Goal: Transaction & Acquisition: Purchase product/service

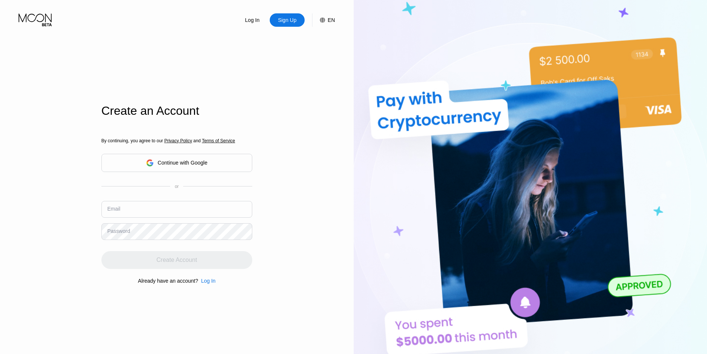
click at [142, 203] on input "text" at bounding box center [176, 209] width 151 height 17
click at [126, 208] on input "text" at bounding box center [176, 209] width 151 height 17
click at [308, 63] on div "Log In Sign Up EN Language English Save Create an Account By continuing, you ag…" at bounding box center [177, 194] width 354 height 389
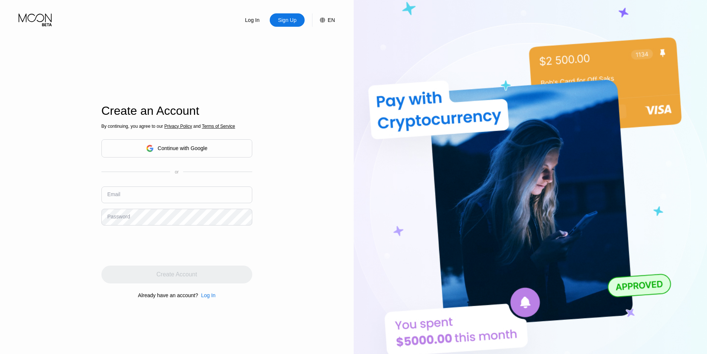
click at [148, 201] on input "text" at bounding box center [176, 195] width 151 height 17
paste input "[EMAIL_ADDRESS][DOMAIN_NAME]"
type input "[EMAIL_ADDRESS][DOMAIN_NAME]"
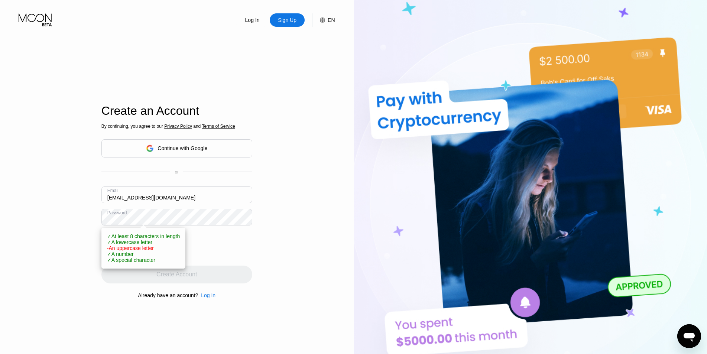
click at [63, 198] on div "Log In Sign Up EN Language English Save Create an Account By continuing, you ag…" at bounding box center [177, 194] width 354 height 389
click at [64, 211] on div "Log In Sign Up EN Language English Save Create an Account By continuing, you ag…" at bounding box center [177, 194] width 354 height 389
click at [296, 230] on div "Log In Sign Up EN Language English Save Create an Account By continuing, you ag…" at bounding box center [177, 194] width 354 height 389
click at [113, 251] on span "- An uppercase letter" at bounding box center [130, 248] width 47 height 6
drag, startPoint x: 114, startPoint y: 252, endPoint x: 136, endPoint y: 226, distance: 34.0
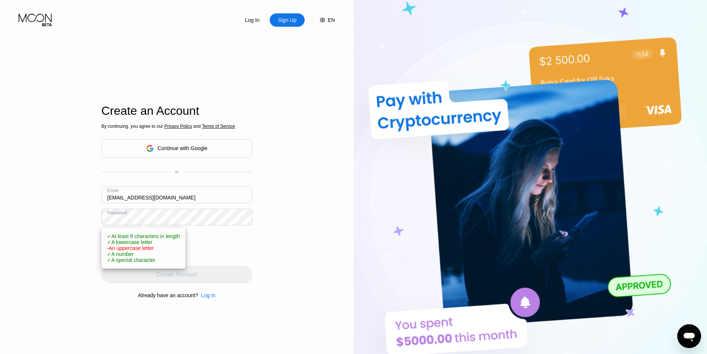
click at [114, 251] on span "- An uppercase letter" at bounding box center [130, 248] width 47 height 6
click at [59, 222] on div "Log In Sign Up EN Language English Save Create an Account By continuing, you ag…" at bounding box center [177, 194] width 354 height 389
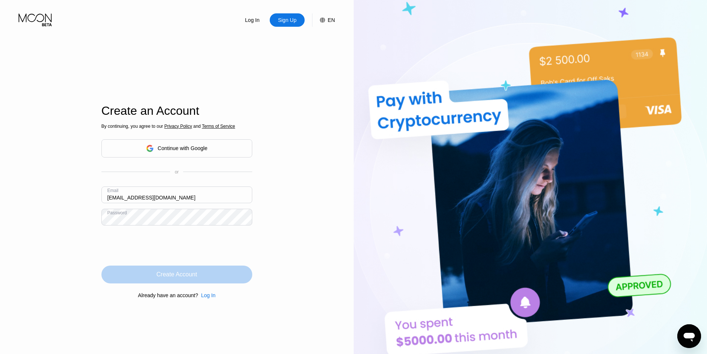
click at [203, 278] on div "Create Account" at bounding box center [176, 275] width 151 height 18
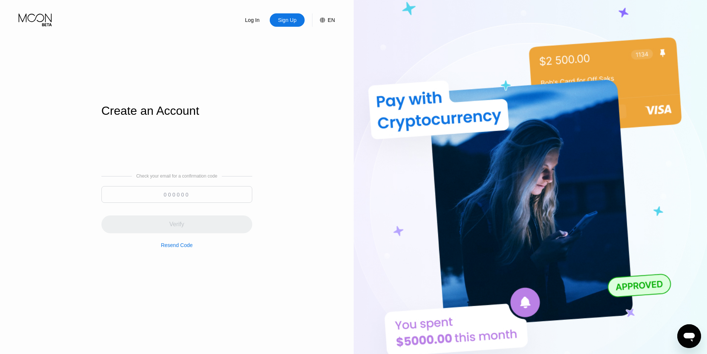
click at [171, 189] on input at bounding box center [176, 194] width 151 height 17
paste input "972196"
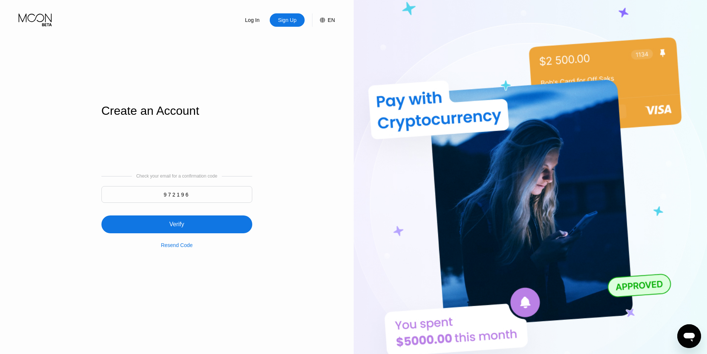
type input "972196"
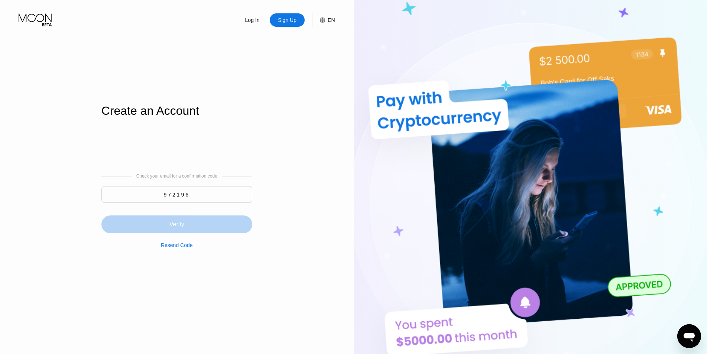
click at [200, 225] on div "Verify" at bounding box center [176, 225] width 151 height 18
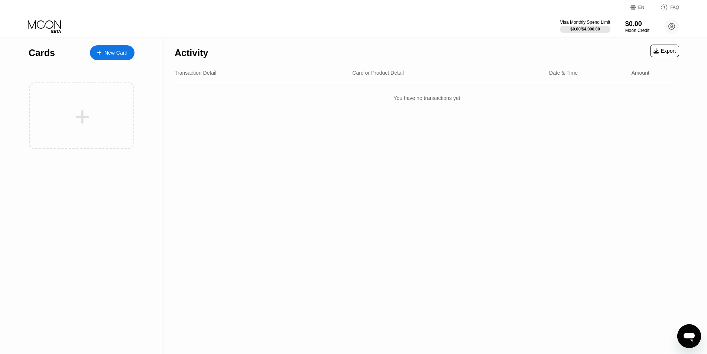
click at [424, 38] on div "Activity Export" at bounding box center [427, 51] width 505 height 26
click at [635, 22] on div "$0.00" at bounding box center [637, 24] width 25 height 8
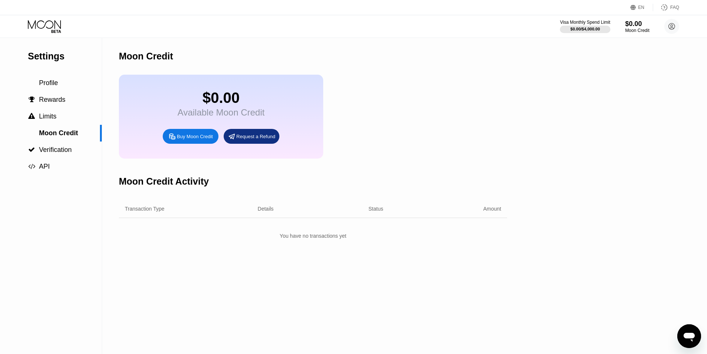
click at [201, 136] on div "Buy Moon Credit" at bounding box center [191, 136] width 56 height 15
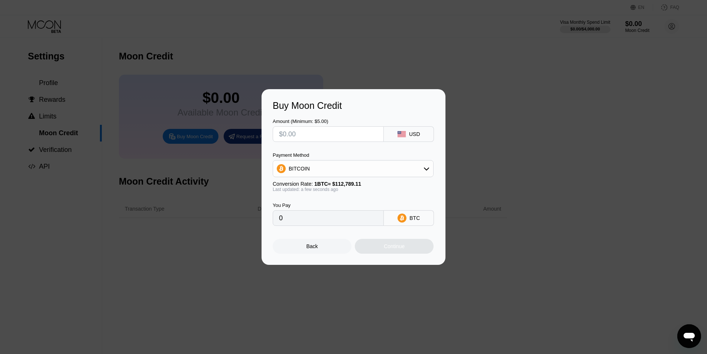
click at [405, 139] on div "USD" at bounding box center [409, 134] width 50 height 16
drag, startPoint x: 315, startPoint y: 134, endPoint x: 275, endPoint y: 131, distance: 40.2
click at [275, 131] on div at bounding box center [328, 134] width 111 height 16
type input "$2"
type input "0.00001774"
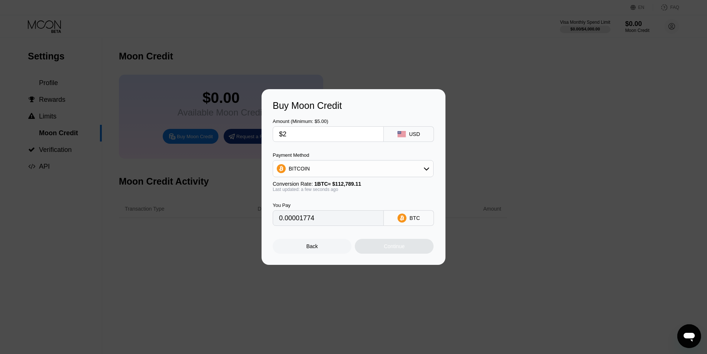
type input "$23"
type input "0.00020393"
type input "$23"
click at [429, 170] on icon at bounding box center [427, 169] width 6 height 6
click at [366, 204] on div "USDT on TRON" at bounding box center [358, 206] width 140 height 6
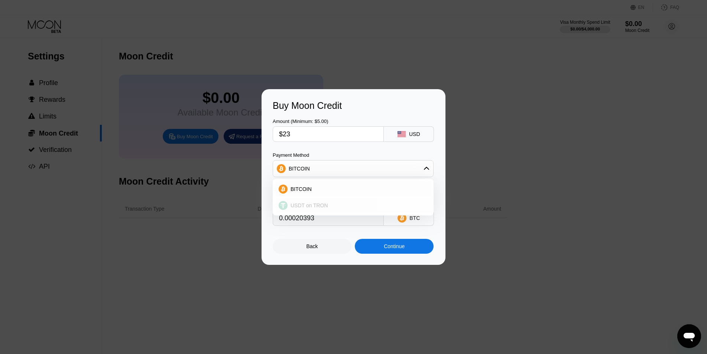
type input "23.23"
click at [354, 153] on div "Payment Method" at bounding box center [353, 155] width 161 height 6
click at [341, 127] on input "$23" at bounding box center [328, 134] width 98 height 15
type input "$2"
type input "2.02"
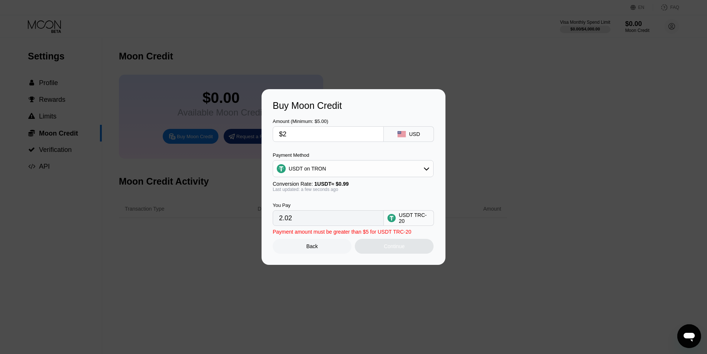
type input "$22"
type input "22.22"
type input "$22"
click at [386, 249] on div "Continue" at bounding box center [394, 246] width 21 height 6
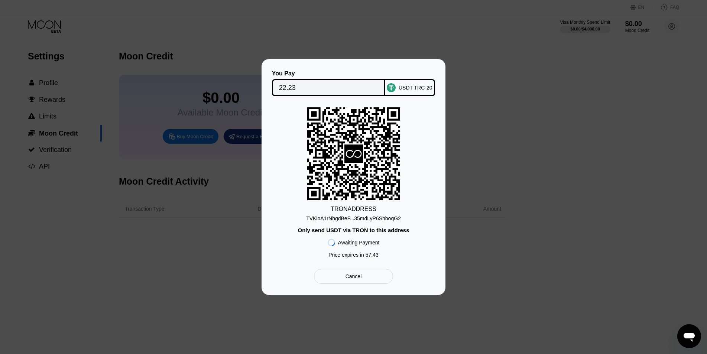
click at [279, 161] on div "TRON ADDRESS TVKioA1rNhgdBeF...35mdLyP6ShboqG2 Only send USDT via TRON to this …" at bounding box center [354, 184] width 162 height 154
click at [293, 131] on div "TRON ADDRESS TVKioA1rNhgdBeF...35mdLyP6ShboqG2 Only send USDT via TRON to this …" at bounding box center [354, 184] width 162 height 154
